Goal: Information Seeking & Learning: Learn about a topic

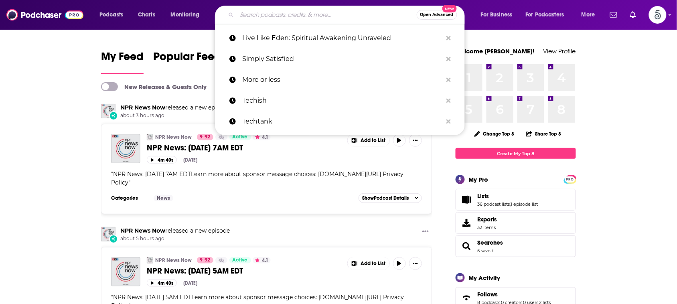
click at [315, 11] on input "Search podcasts, credits, & more..." at bounding box center [327, 14] width 180 height 13
paste input "Self Esteem and Resilience/The Enchanted Self"
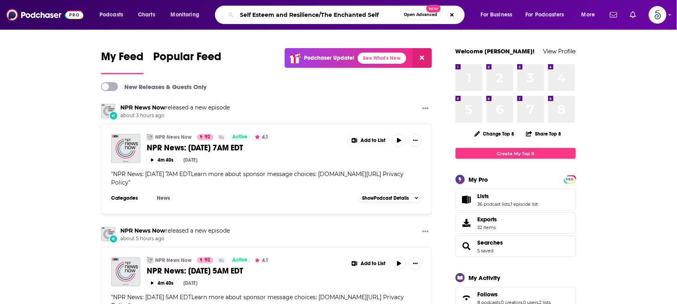
type input "Self Esteem and Resilience/The Enchanted Self"
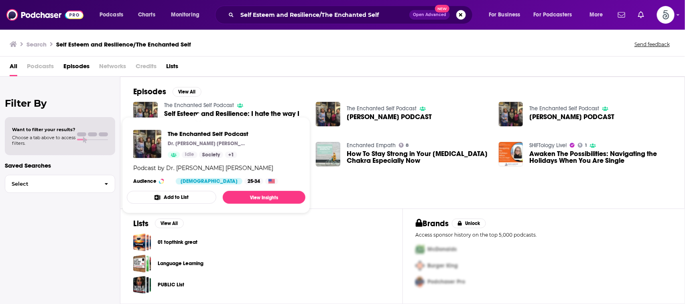
click at [201, 104] on link "The Enchanted Self Podcast" at bounding box center [199, 105] width 70 height 7
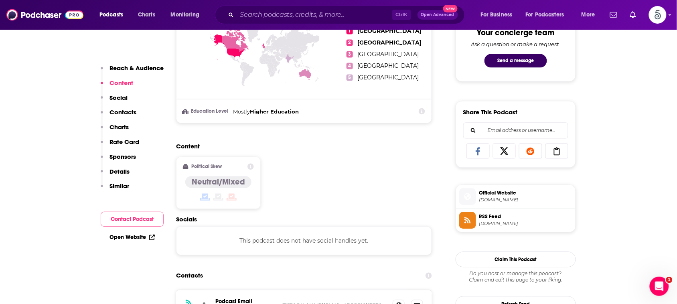
scroll to position [124, 0]
